Goal: Information Seeking & Learning: Learn about a topic

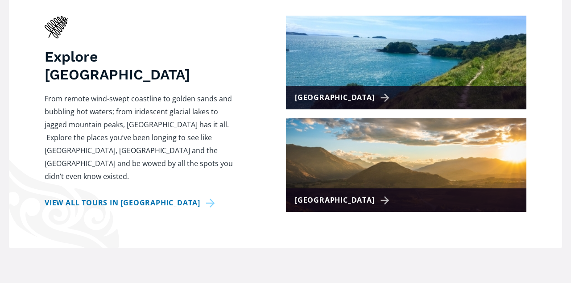
scroll to position [403, 0]
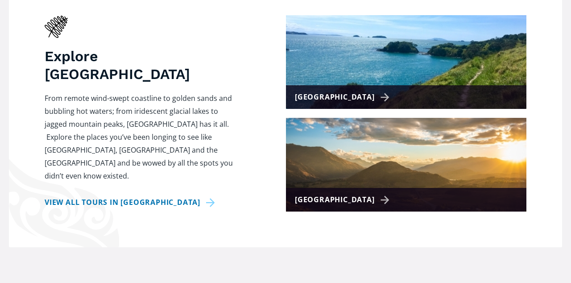
click at [371, 171] on img at bounding box center [406, 165] width 240 height 94
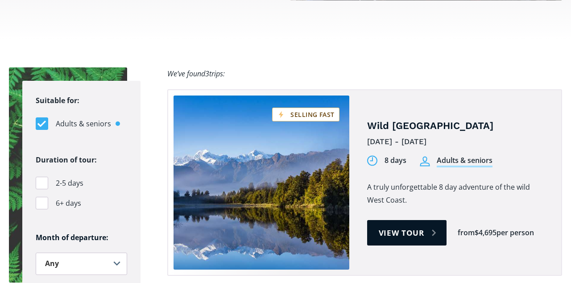
scroll to position [565, 0]
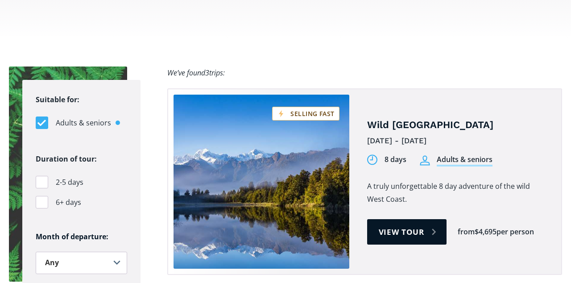
click at [399, 219] on link "View tour" at bounding box center [407, 231] width 80 height 25
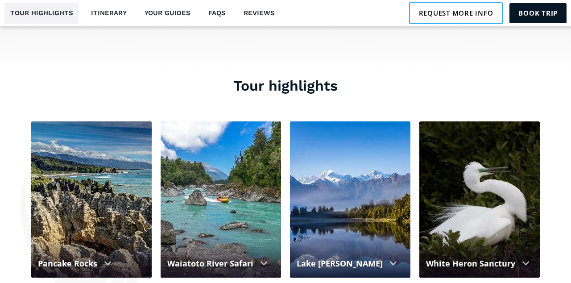
scroll to position [768, 0]
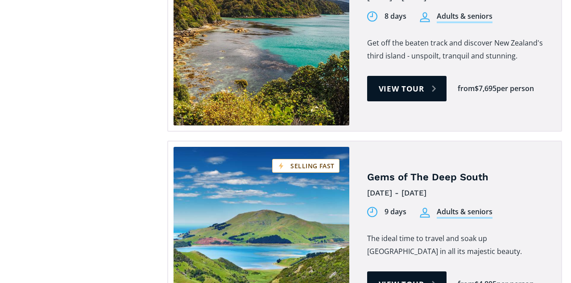
scroll to position [903, 0]
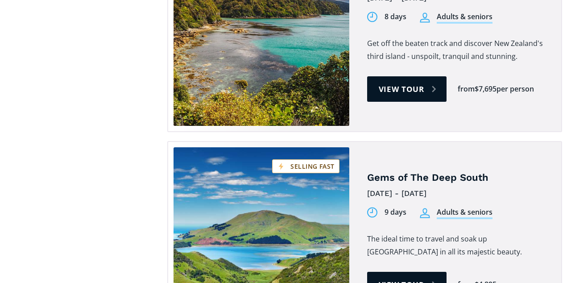
click at [393, 271] on link "View tour" at bounding box center [407, 283] width 80 height 25
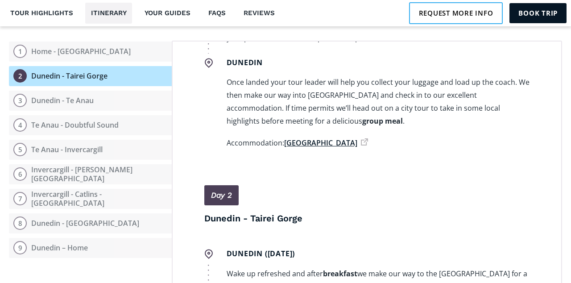
scroll to position [1065, 0]
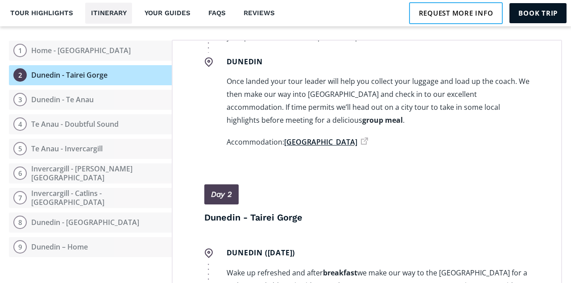
click at [94, 119] on div "Te Anau - Doubtful Sound" at bounding box center [74, 123] width 87 height 9
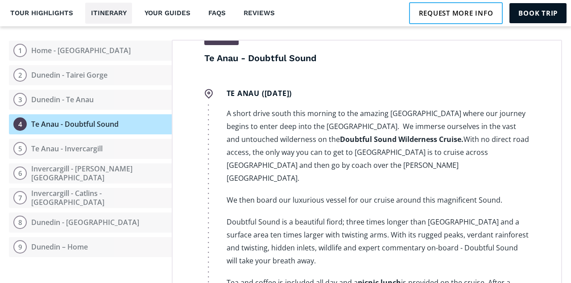
scroll to position [1094, 0]
click at [82, 95] on div "Dunedin - Te Anau" at bounding box center [62, 99] width 62 height 9
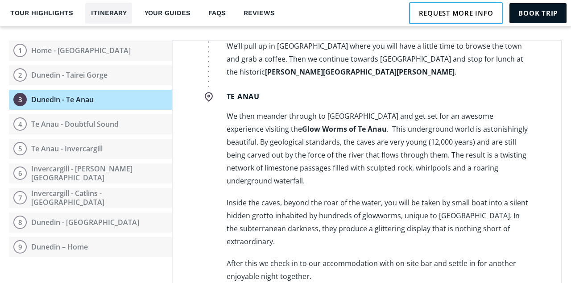
scroll to position [780, 0]
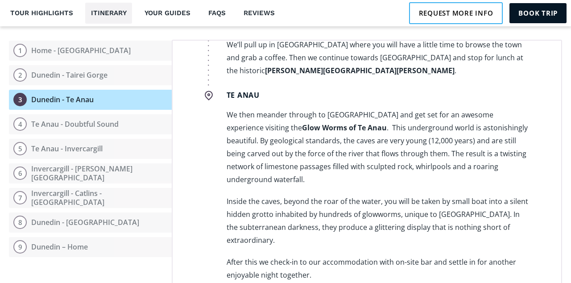
click at [95, 119] on div "Te Anau - Doubtful Sound" at bounding box center [74, 123] width 87 height 9
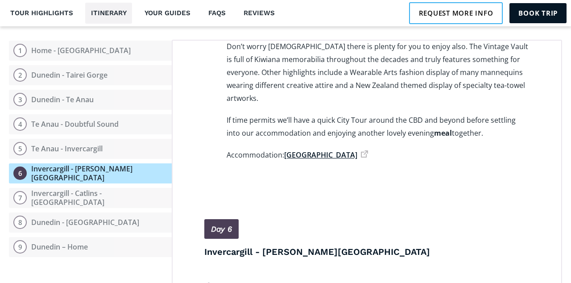
scroll to position [1731, 0]
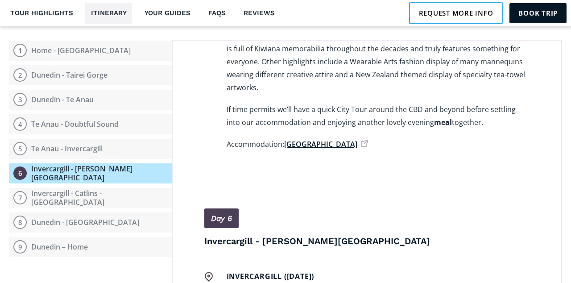
click at [318, 139] on link "[GEOGRAPHIC_DATA]" at bounding box center [326, 144] width 84 height 10
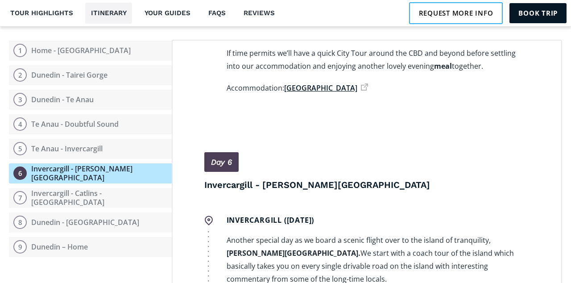
scroll to position [1773, 0]
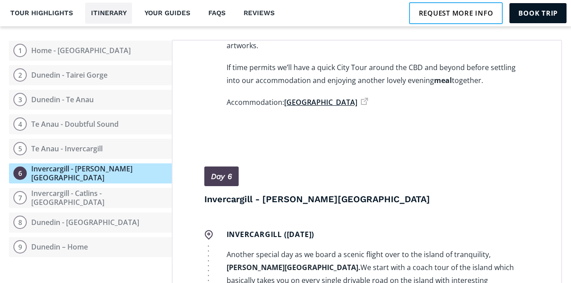
click at [74, 144] on div "Te Anau - Invercargill" at bounding box center [66, 148] width 71 height 9
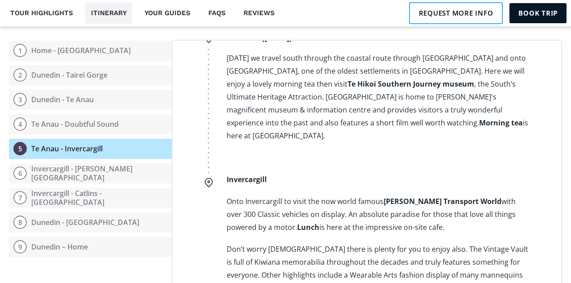
scroll to position [1518, 0]
click at [431, 197] on strong "[PERSON_NAME] Transport World" at bounding box center [442, 202] width 118 height 10
click at [398, 197] on strong "[PERSON_NAME] Transport World" at bounding box center [442, 202] width 118 height 10
click at [57, 164] on div "Invercargill - [PERSON_NAME][GEOGRAPHIC_DATA]" at bounding box center [99, 173] width 136 height 19
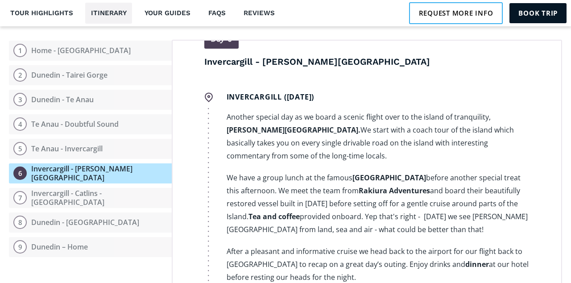
scroll to position [1913, 0]
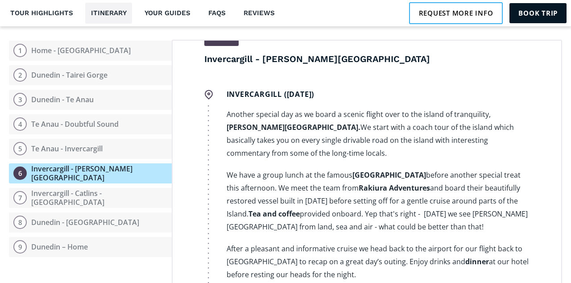
click at [71, 191] on div "Invercargill - Catlins - [GEOGRAPHIC_DATA]" at bounding box center [99, 198] width 136 height 19
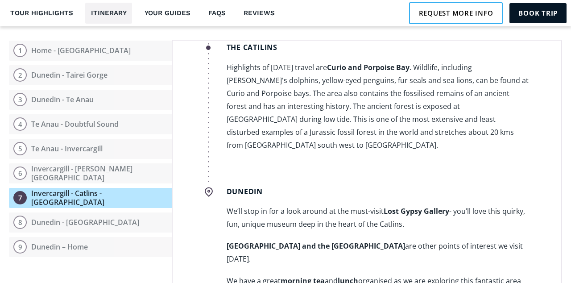
scroll to position [2367, 0]
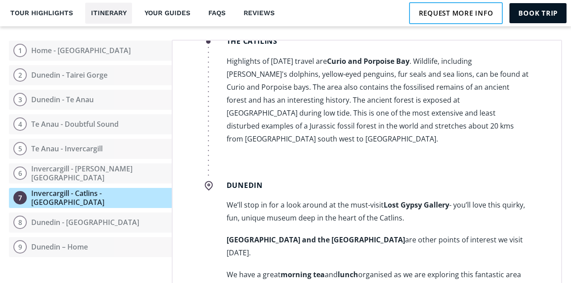
click at [74, 221] on button "8 Dunedin - Otago Peninsula" at bounding box center [90, 222] width 163 height 20
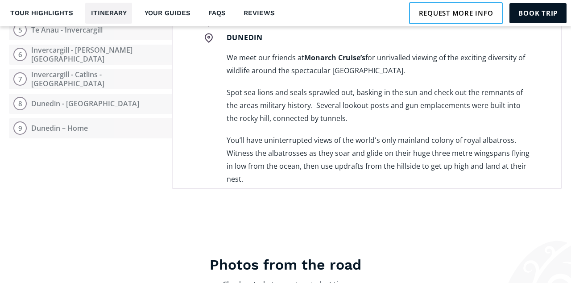
scroll to position [1184, 0]
click at [68, 118] on button "9 Dunedin – Home" at bounding box center [90, 128] width 163 height 20
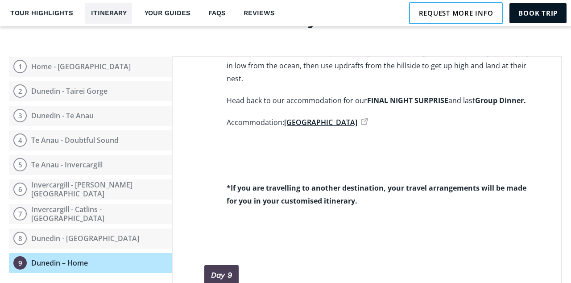
scroll to position [1050, 0]
click at [76, 160] on div "Te Anau - Invercargill" at bounding box center [66, 164] width 71 height 9
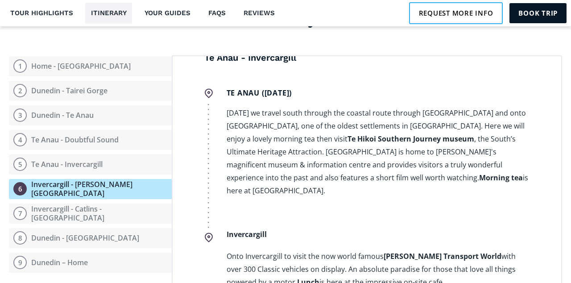
scroll to position [1377, 0]
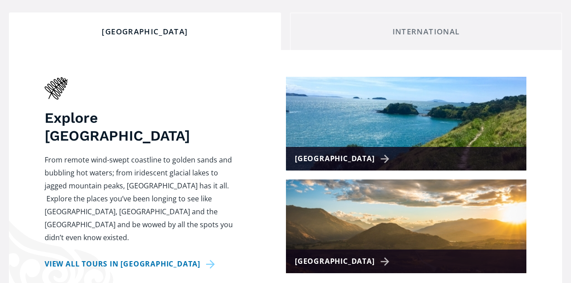
scroll to position [342, 0]
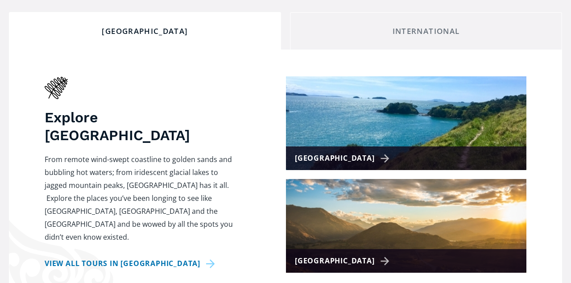
click at [439, 249] on div "[GEOGRAPHIC_DATA]" at bounding box center [406, 261] width 240 height 24
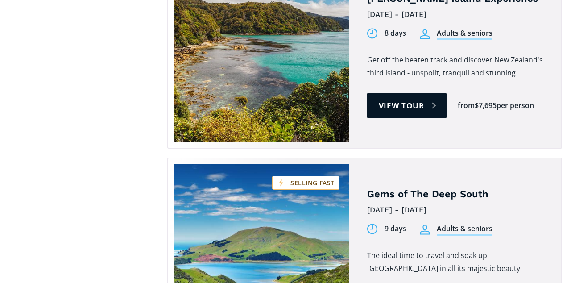
scroll to position [886, 0]
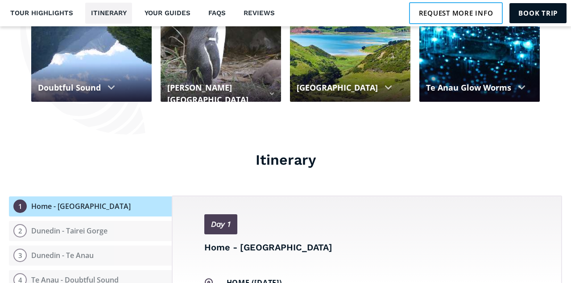
scroll to position [912, 0]
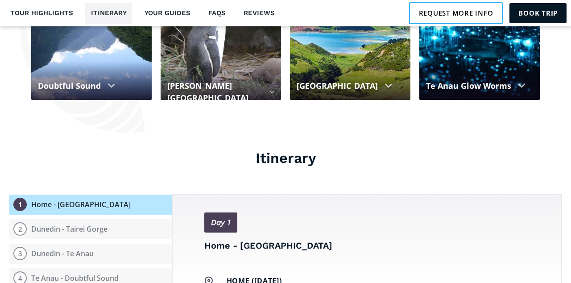
click at [47, 273] on div "Te Anau - Doubtful Sound" at bounding box center [74, 277] width 87 height 9
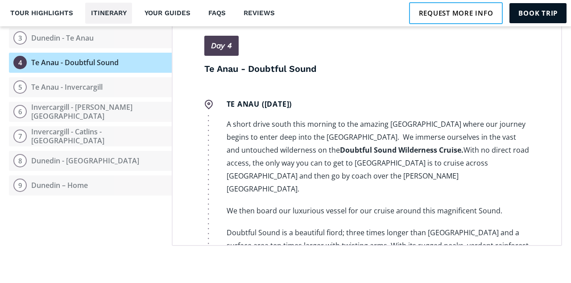
scroll to position [1127, 0]
